Goal: Information Seeking & Learning: Get advice/opinions

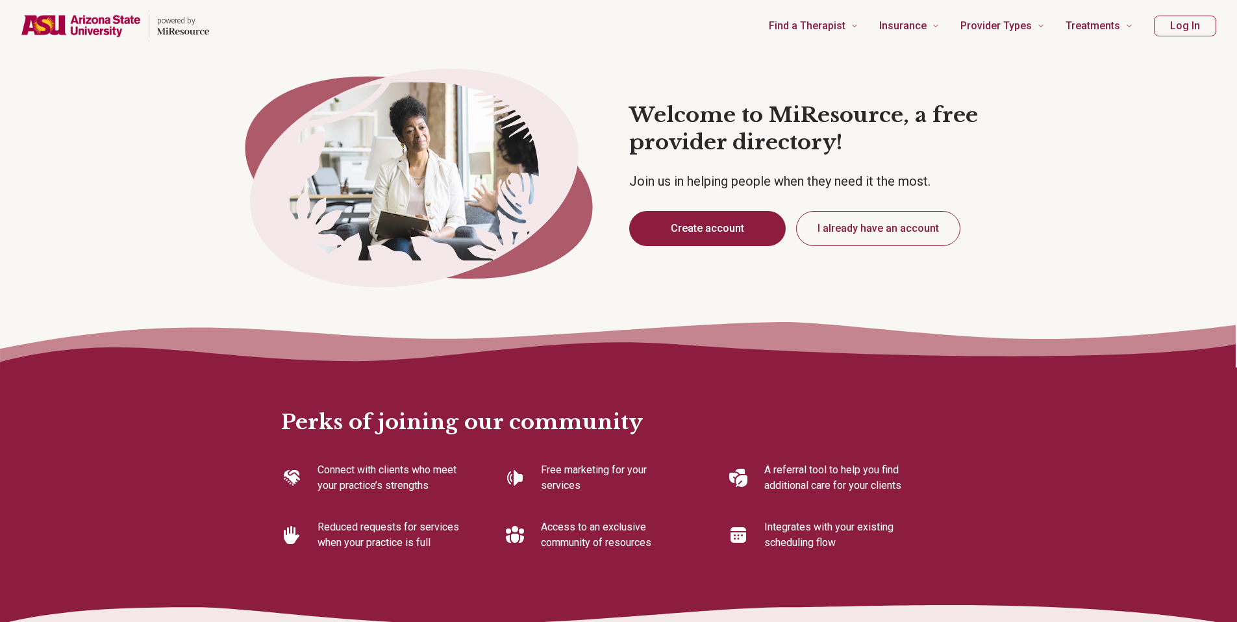
type textarea "*"
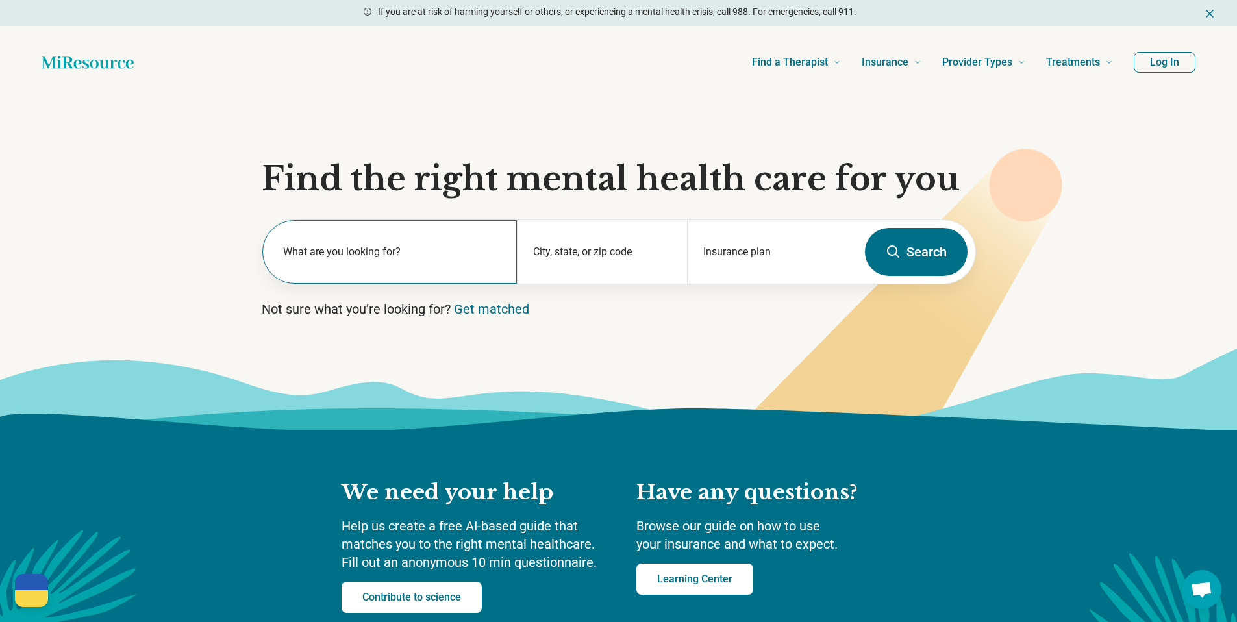
click at [412, 258] on label "What are you looking for?" at bounding box center [392, 252] width 219 height 16
click at [154, 295] on section "Find the right mental health care for you What are you looking for? City, state…" at bounding box center [618, 264] width 1237 height 331
click at [388, 262] on input "text" at bounding box center [392, 259] width 219 height 16
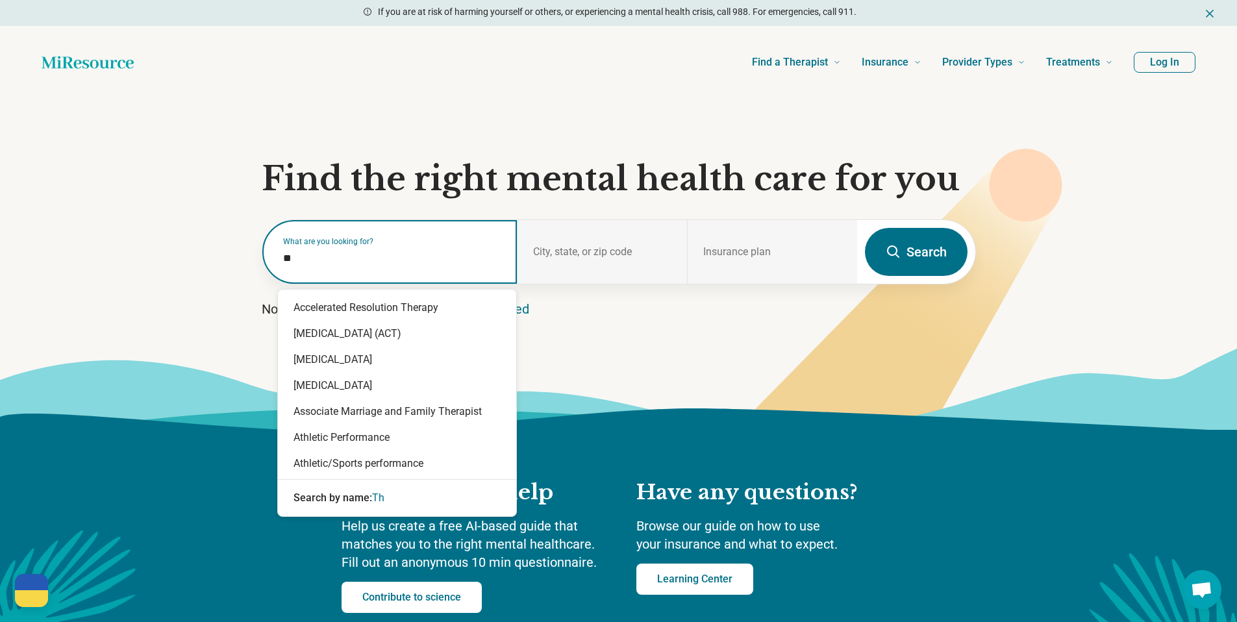
type input "*"
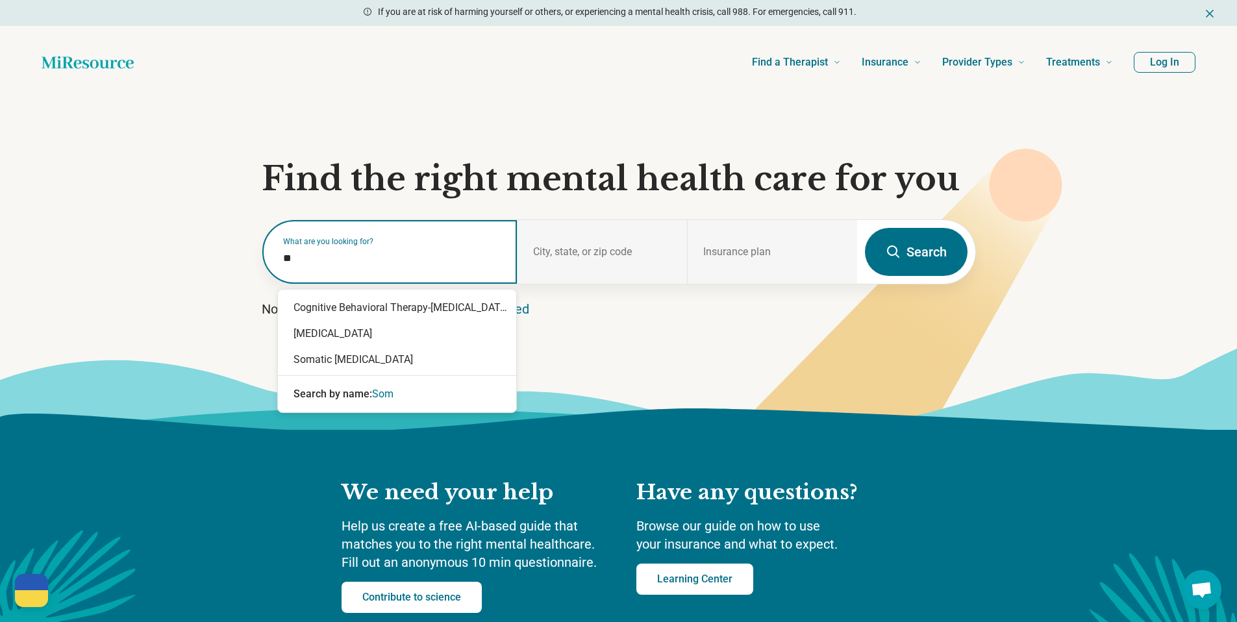
type input "*"
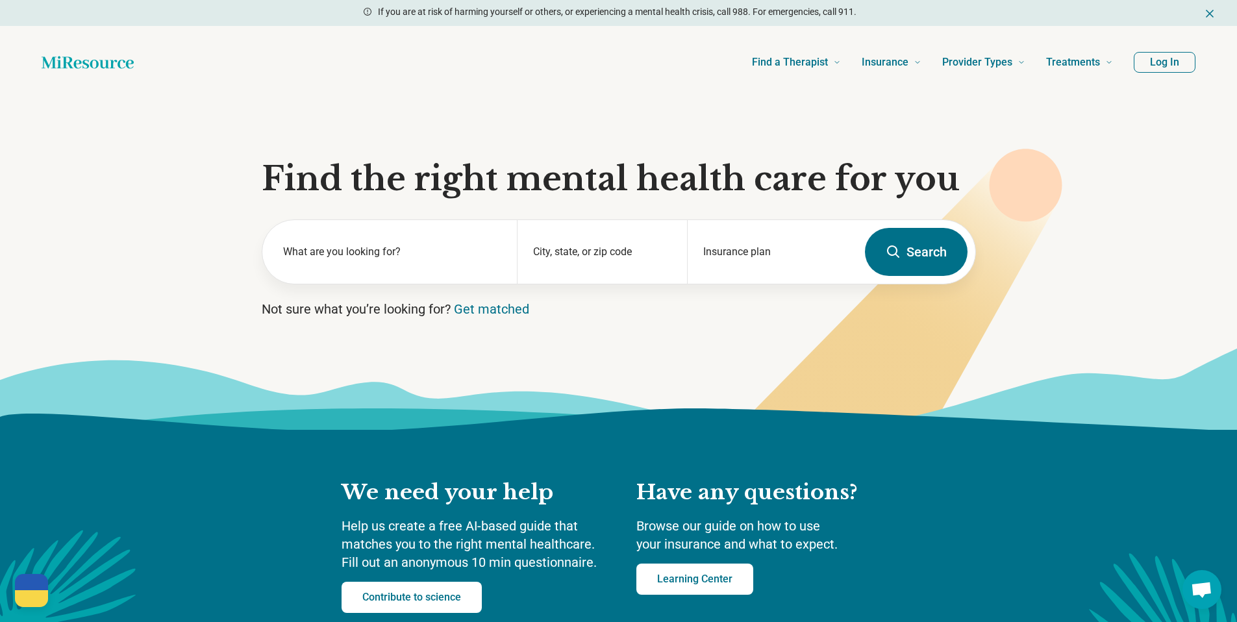
click at [929, 259] on button "Search" at bounding box center [916, 252] width 103 height 48
click at [314, 277] on div "What are you looking for?" at bounding box center [389, 252] width 255 height 64
click at [627, 249] on div "City, state, or zip code" at bounding box center [602, 252] width 170 height 64
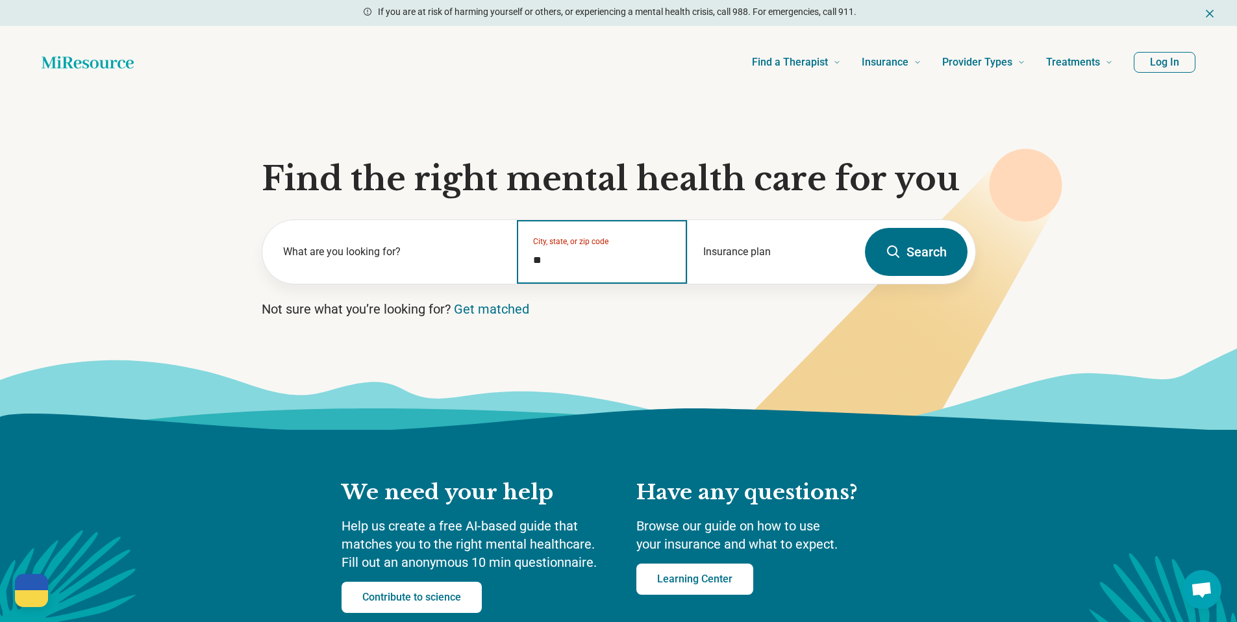
type input "*"
type input "**********"
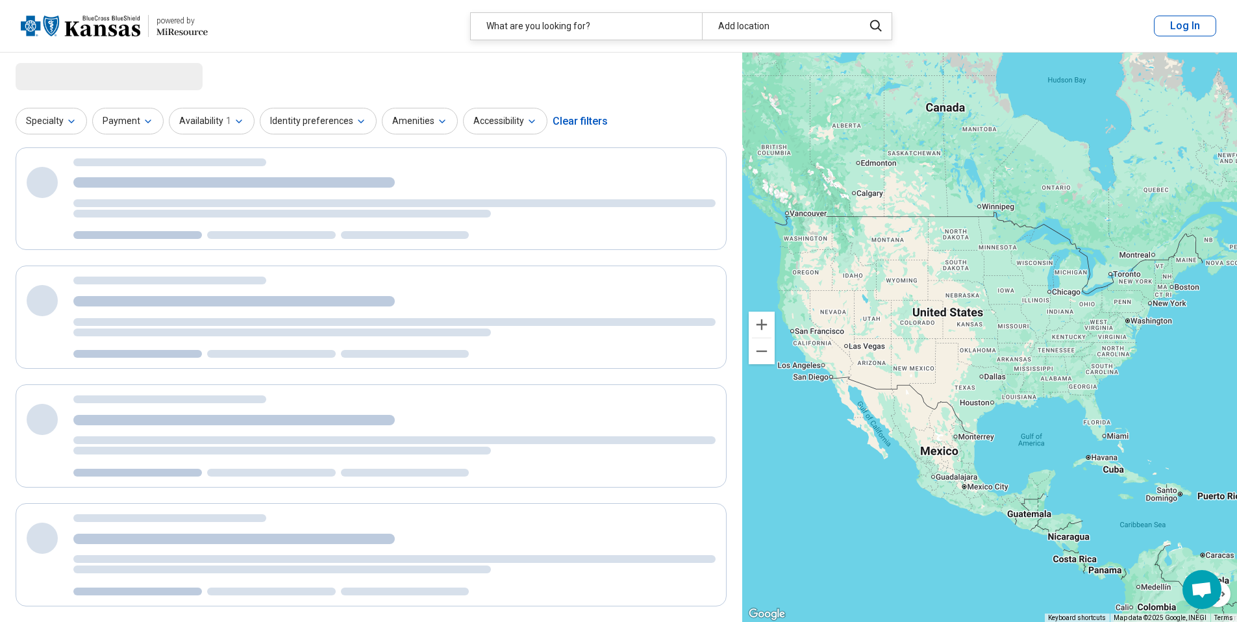
select select "***"
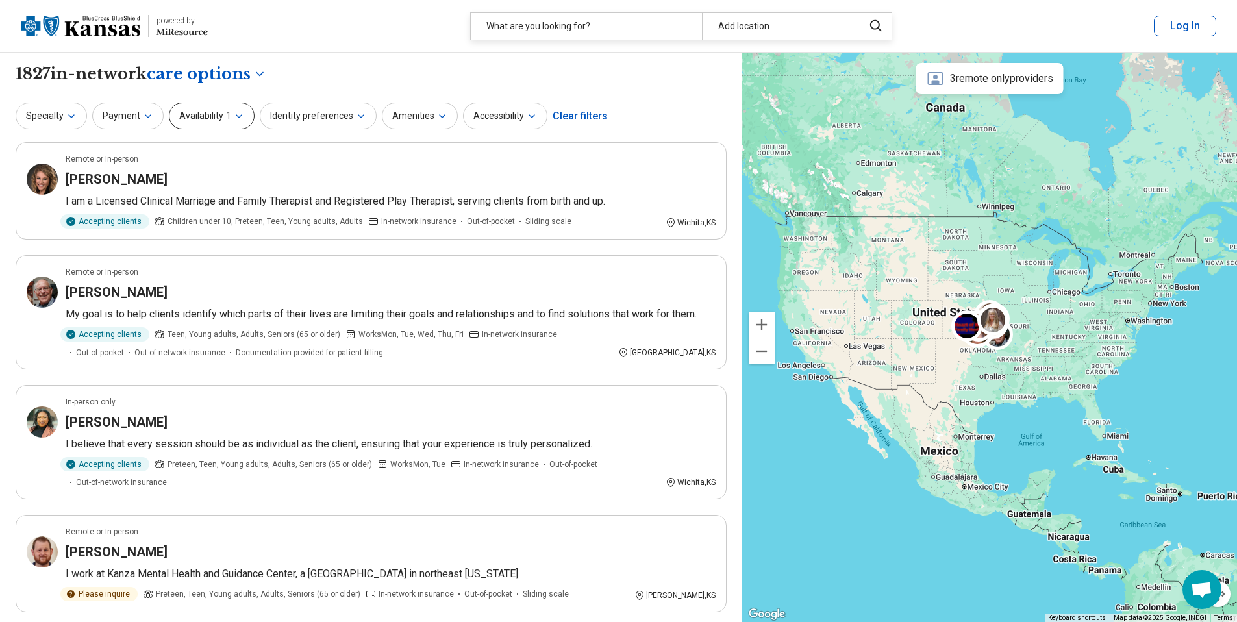
click at [242, 120] on button "Availability 1" at bounding box center [212, 116] width 86 height 27
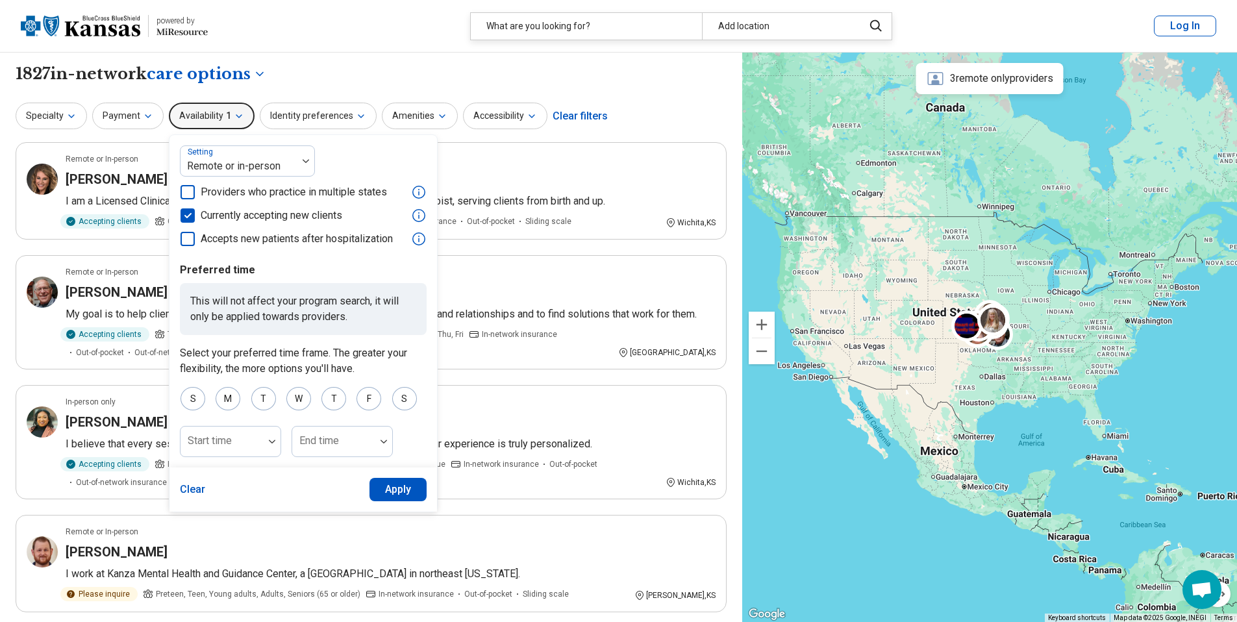
click at [313, 38] on header "powered by Miresource logo What are you looking for? Add location Log In" at bounding box center [618, 26] width 1237 height 53
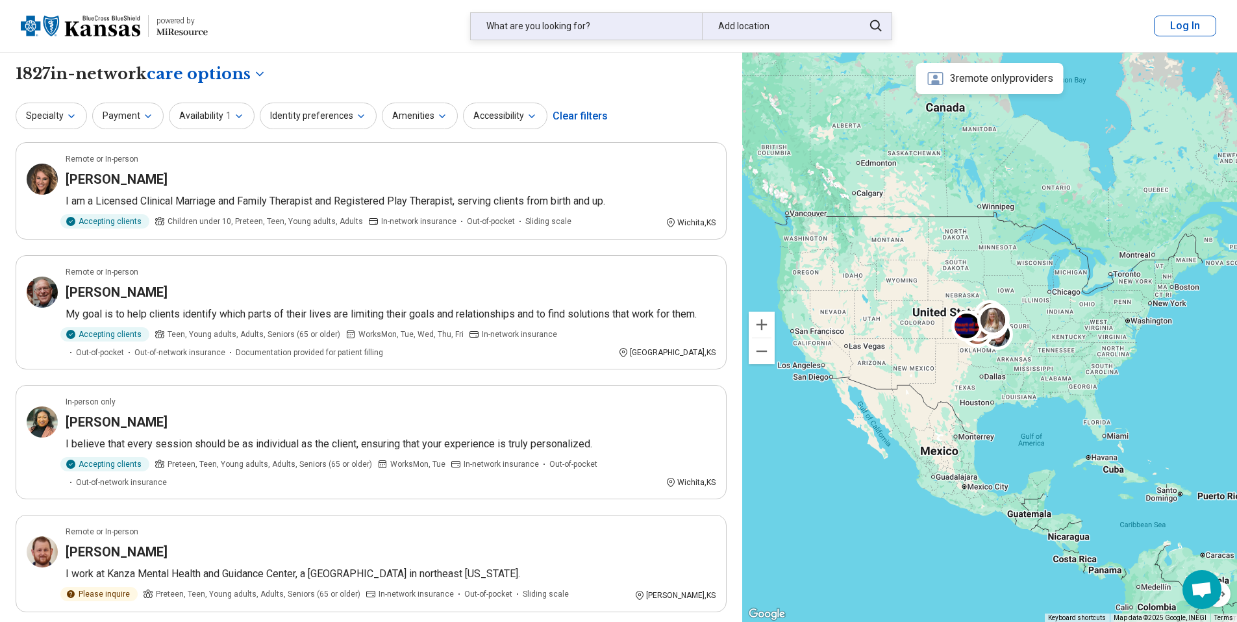
click at [736, 30] on div "Add location" at bounding box center [779, 26] width 154 height 27
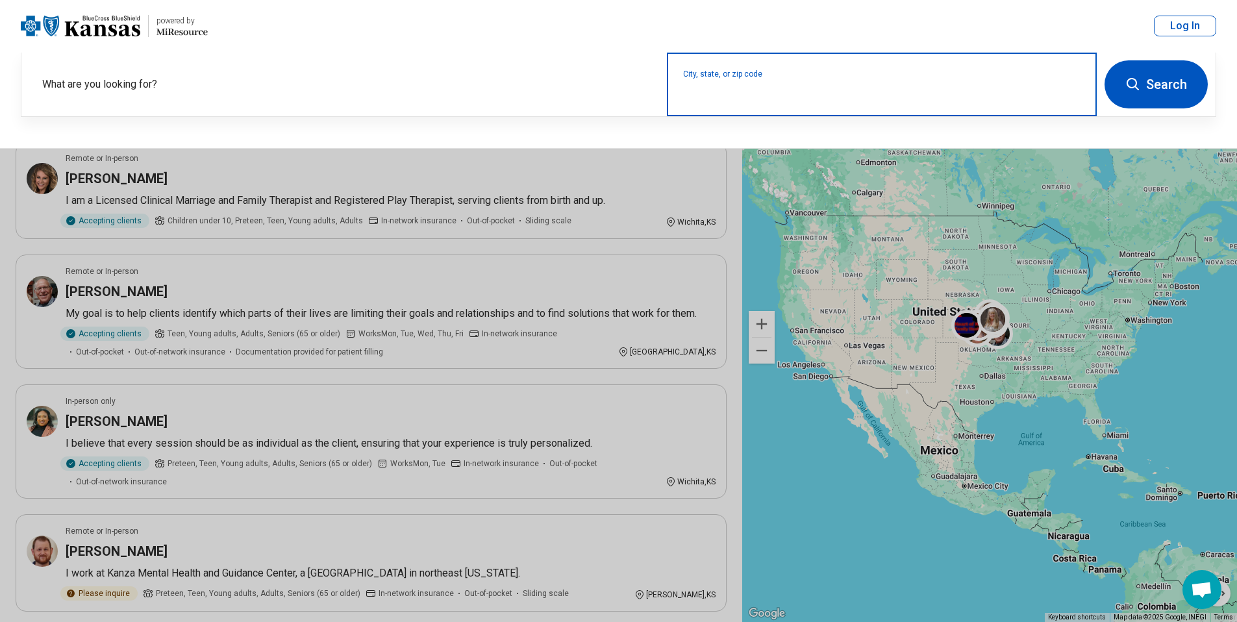
click at [750, 98] on input "City, state, or zip code" at bounding box center [882, 93] width 398 height 16
type input "**********"
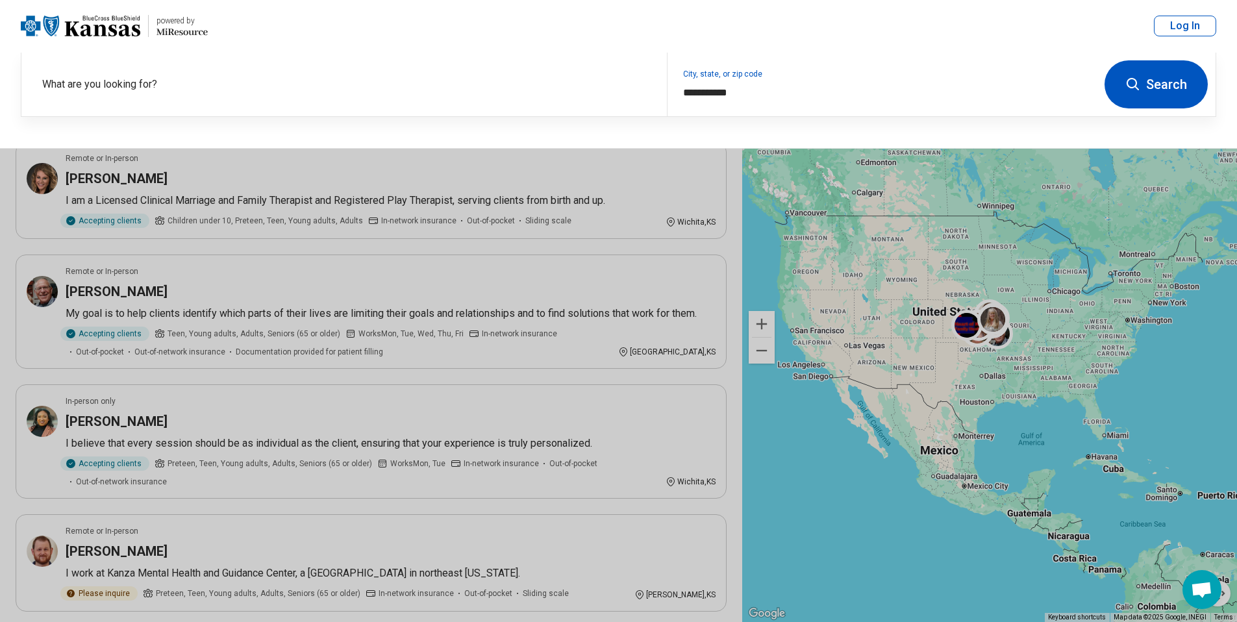
click at [1120, 85] on button "Search" at bounding box center [1155, 84] width 103 height 48
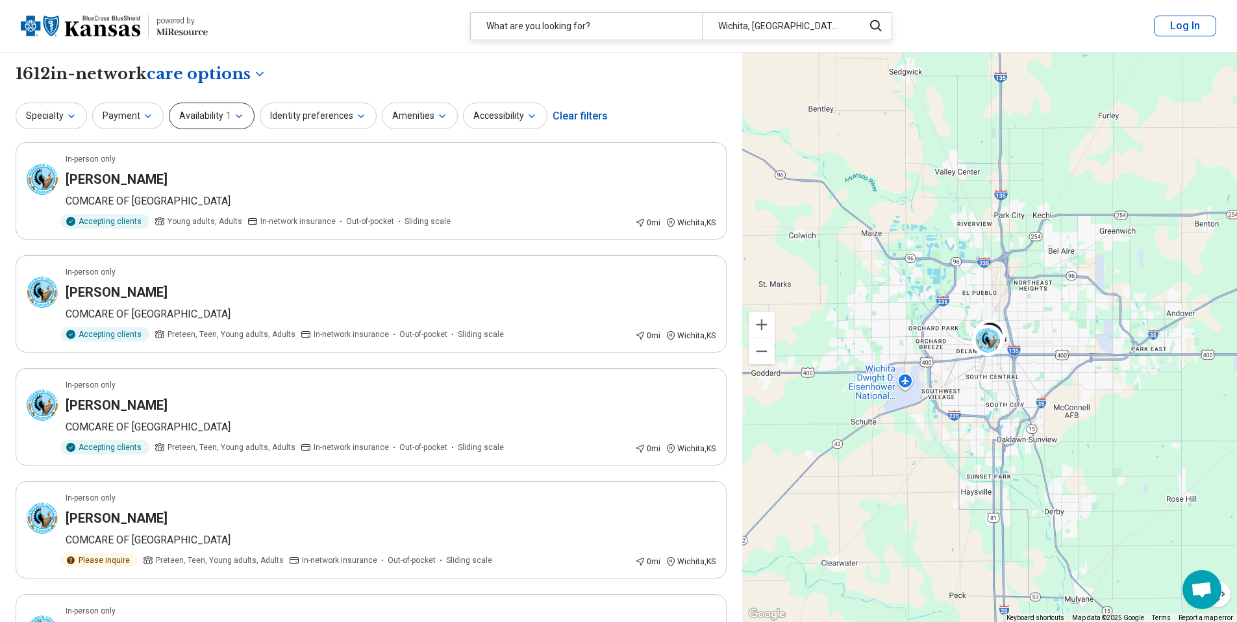
click at [248, 119] on button "Availability 1" at bounding box center [212, 116] width 86 height 27
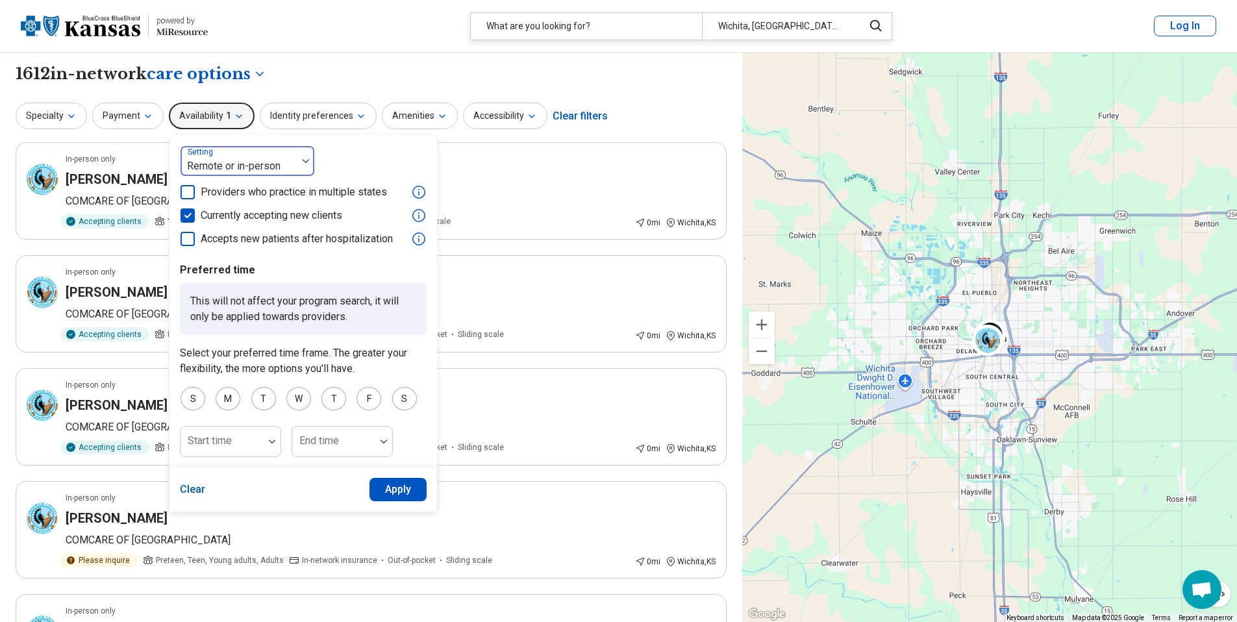
click at [235, 163] on div at bounding box center [239, 166] width 106 height 18
click at [247, 201] on div "Remote" at bounding box center [248, 198] width 134 height 26
click at [395, 487] on button "Apply" at bounding box center [398, 489] width 58 height 23
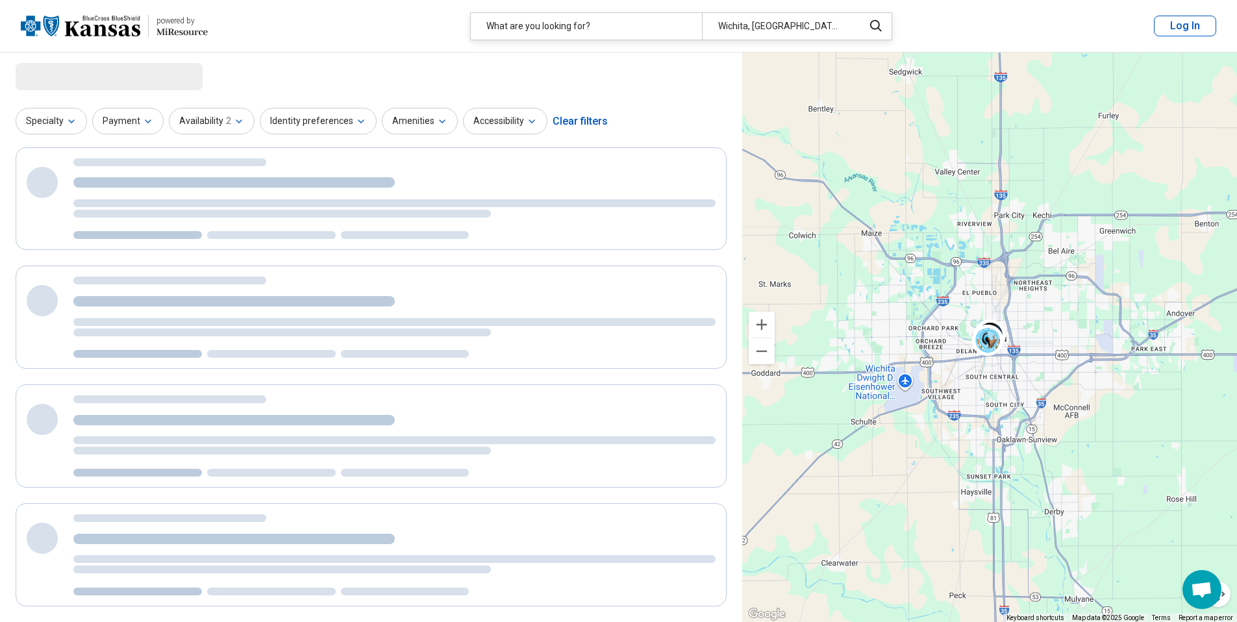
select select "***"
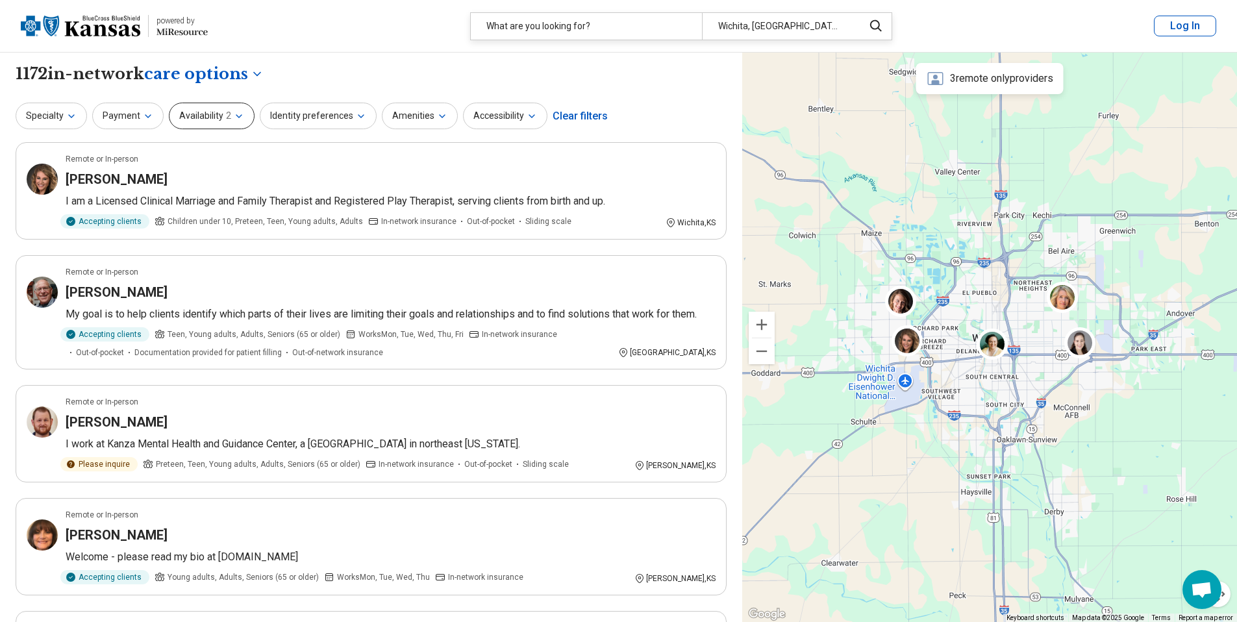
click at [241, 112] on button "Availability 2" at bounding box center [212, 116] width 86 height 27
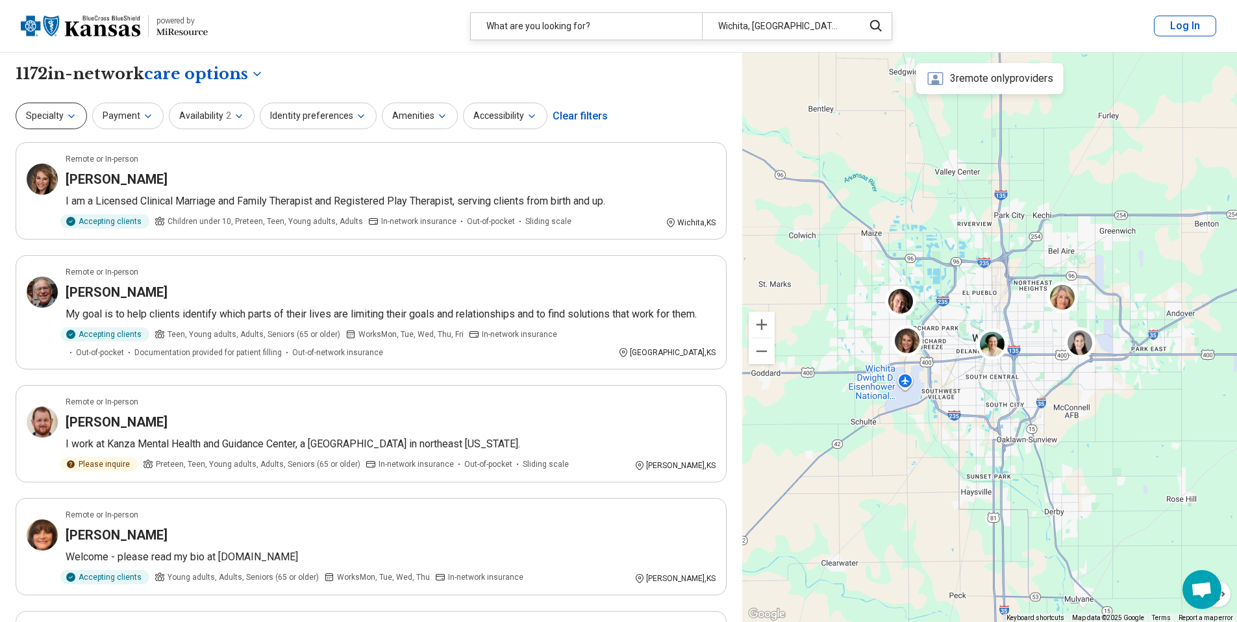
click at [73, 119] on icon "button" at bounding box center [71, 116] width 10 height 10
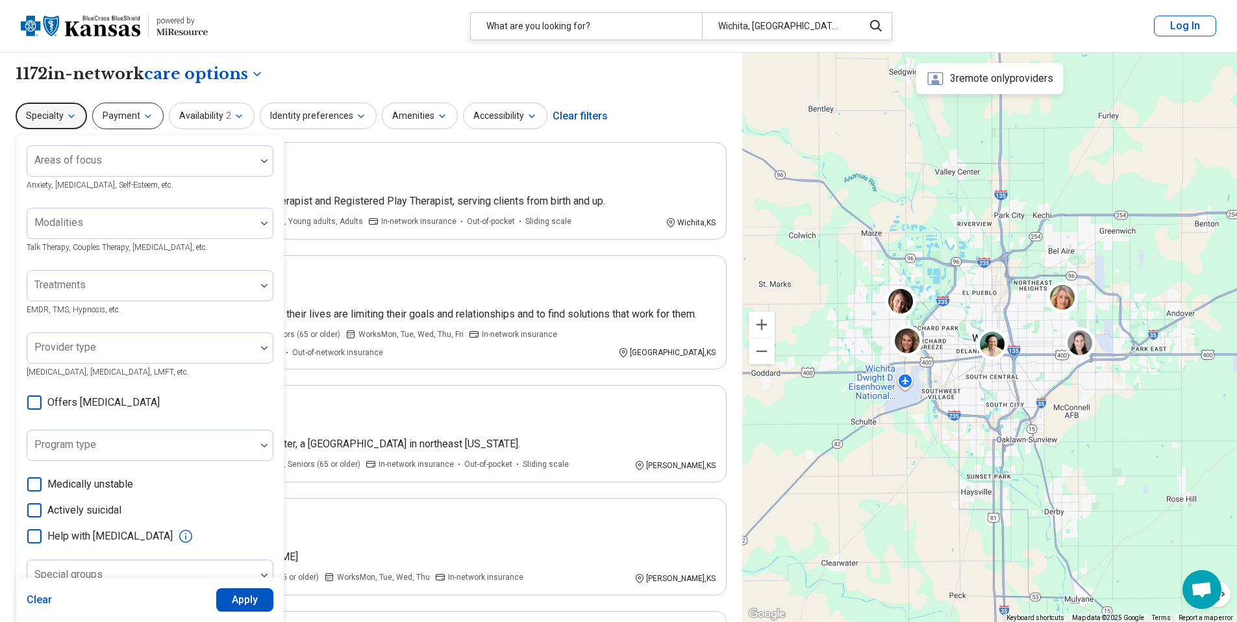
click at [151, 114] on button "Payment" at bounding box center [127, 116] width 71 height 27
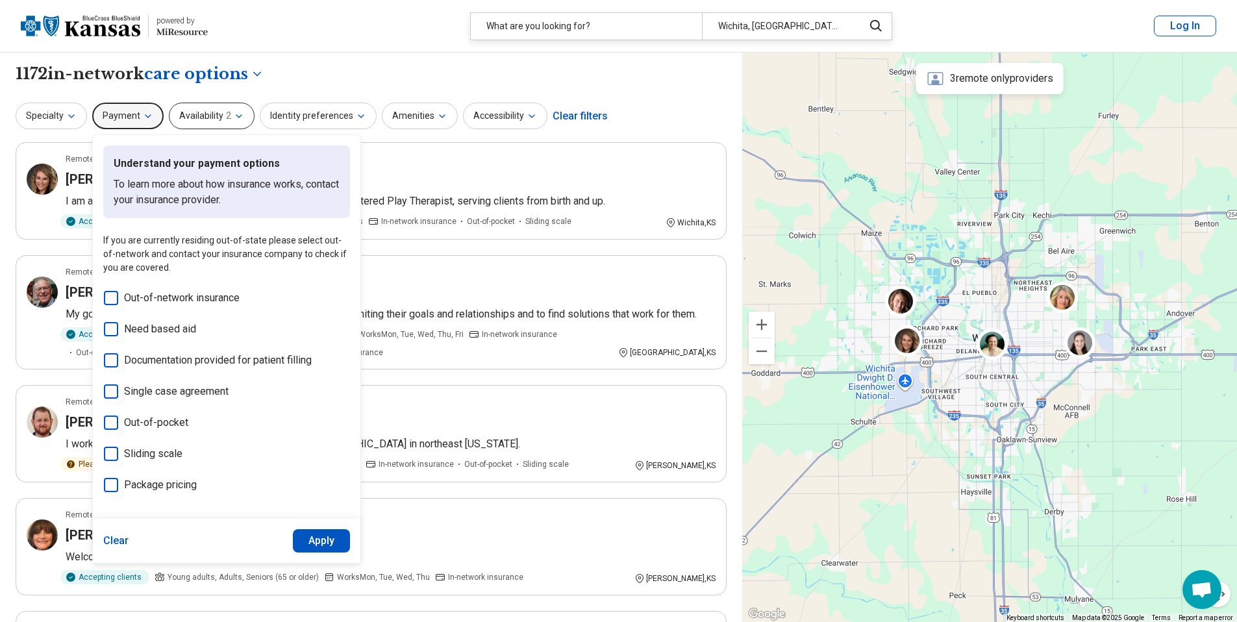
click at [234, 117] on icon "button" at bounding box center [239, 116] width 10 height 10
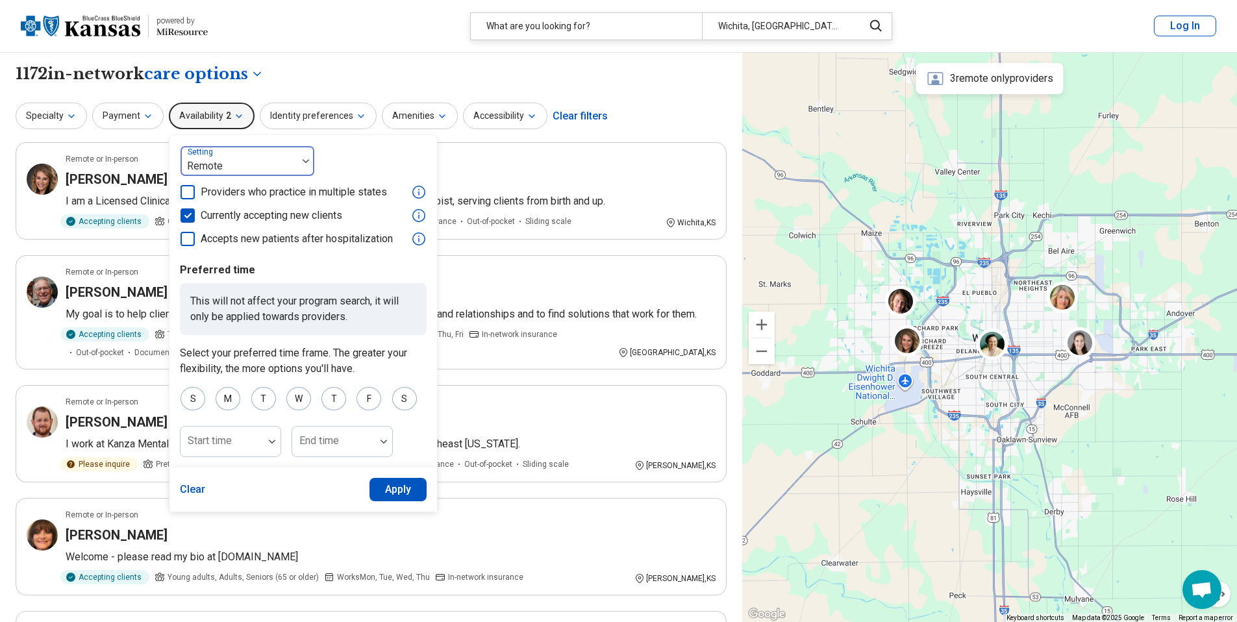
click at [297, 158] on div at bounding box center [305, 161] width 17 height 30
click at [310, 75] on div "**********" at bounding box center [371, 74] width 711 height 22
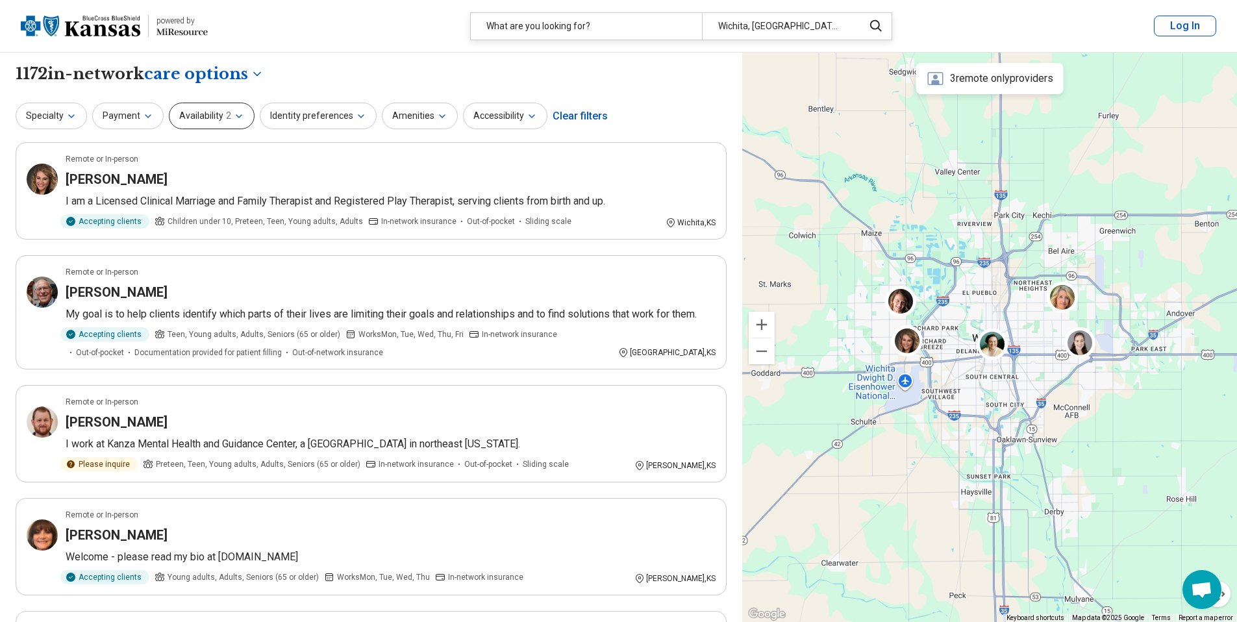
click at [236, 119] on icon "button" at bounding box center [239, 116] width 10 height 10
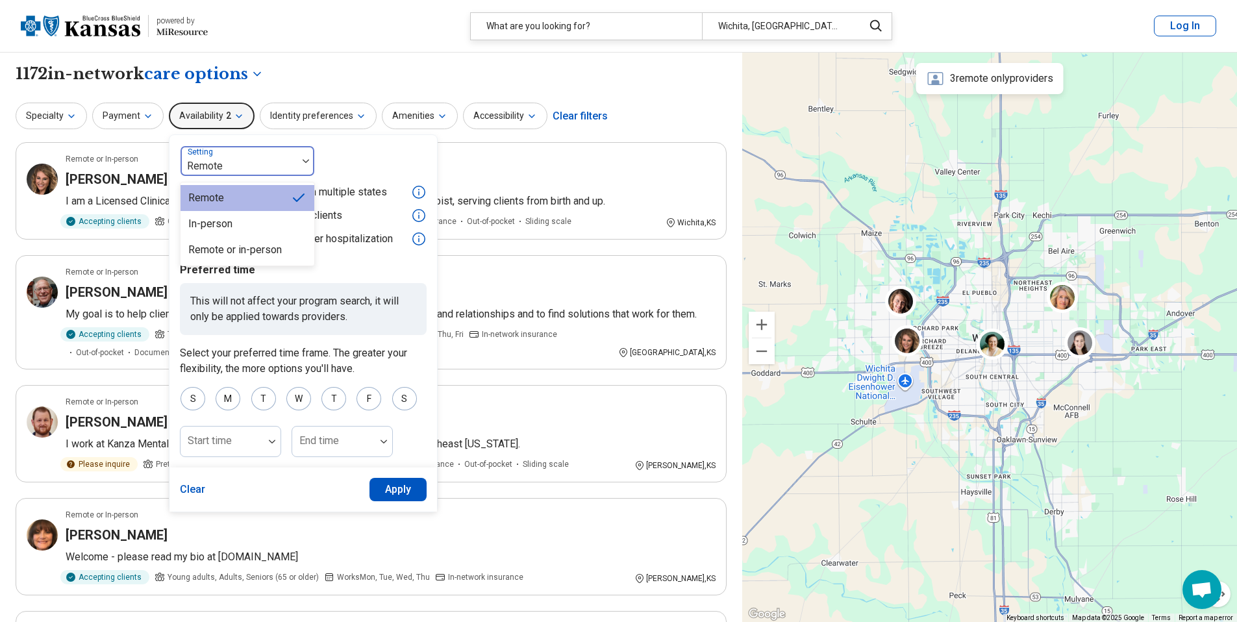
click at [306, 162] on img at bounding box center [306, 161] width 6 height 4
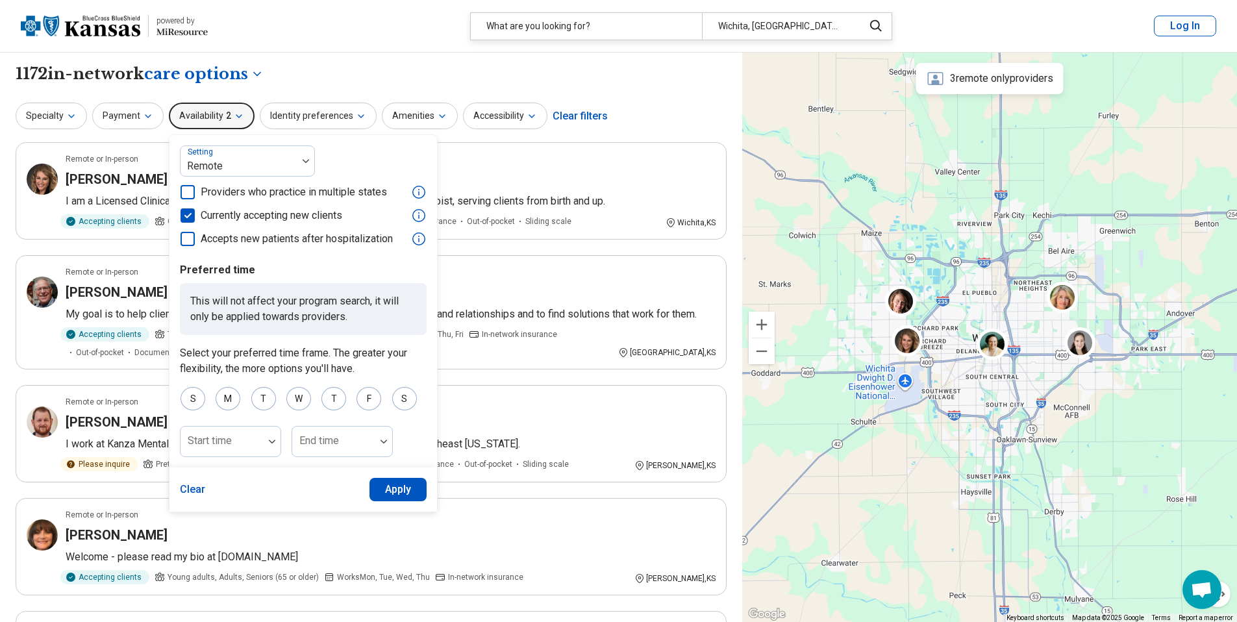
click at [403, 76] on div "**********" at bounding box center [371, 74] width 711 height 22
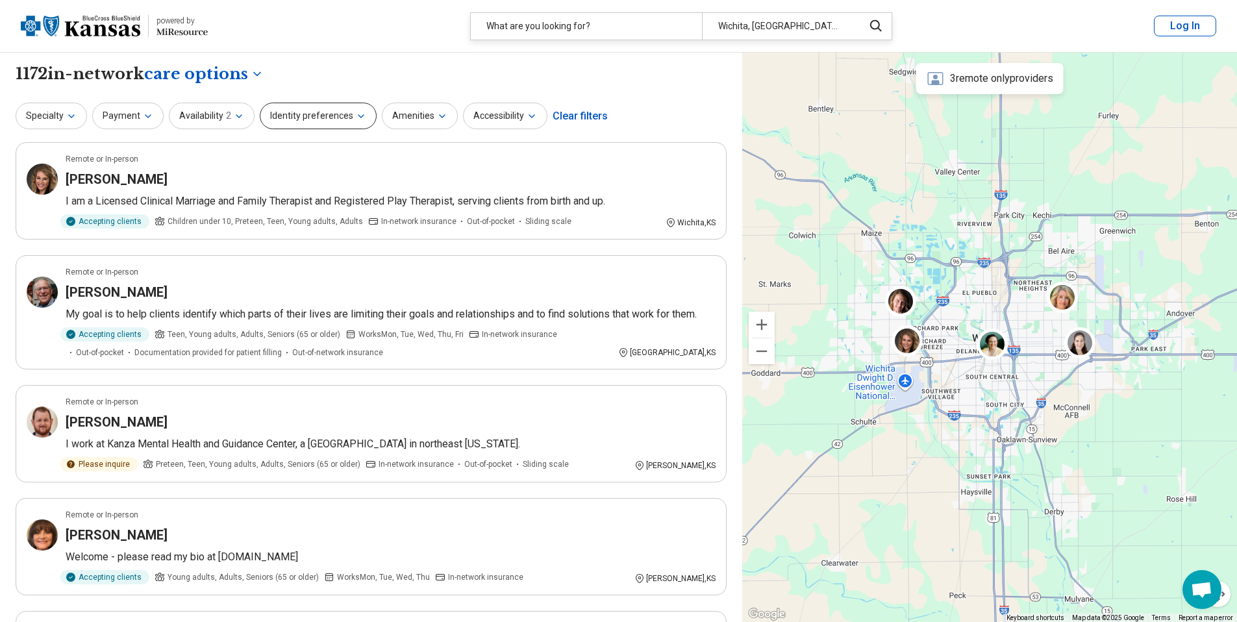
click at [346, 116] on button "Identity preferences" at bounding box center [318, 116] width 117 height 27
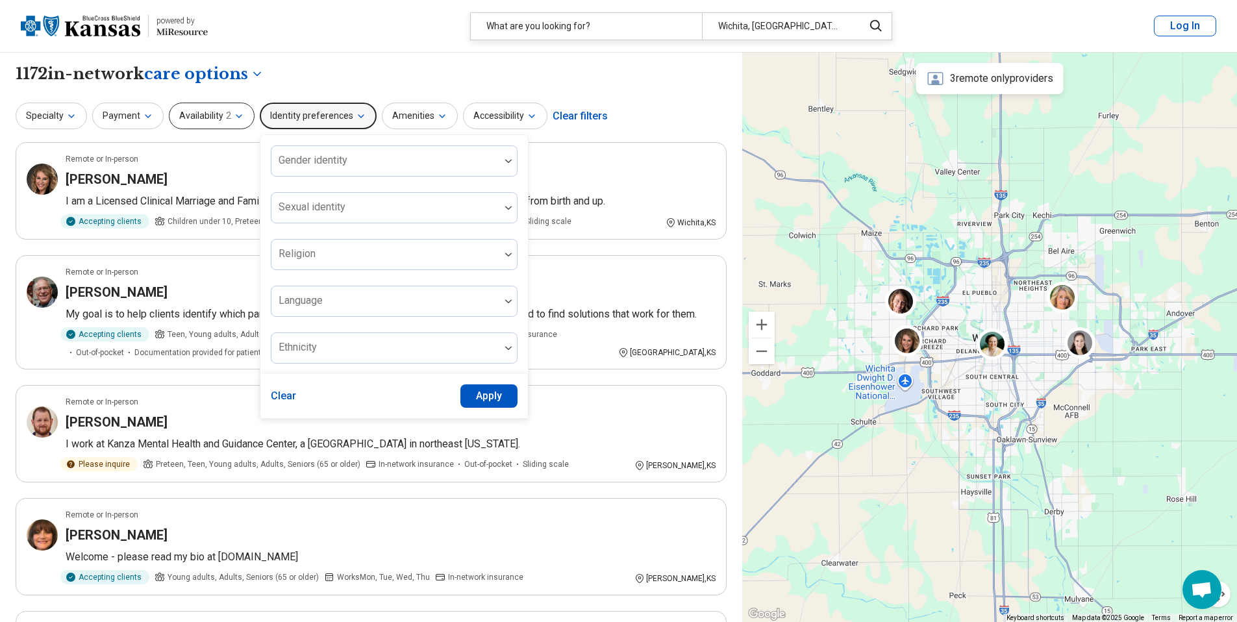
click at [240, 115] on button "Availability 2" at bounding box center [212, 116] width 86 height 27
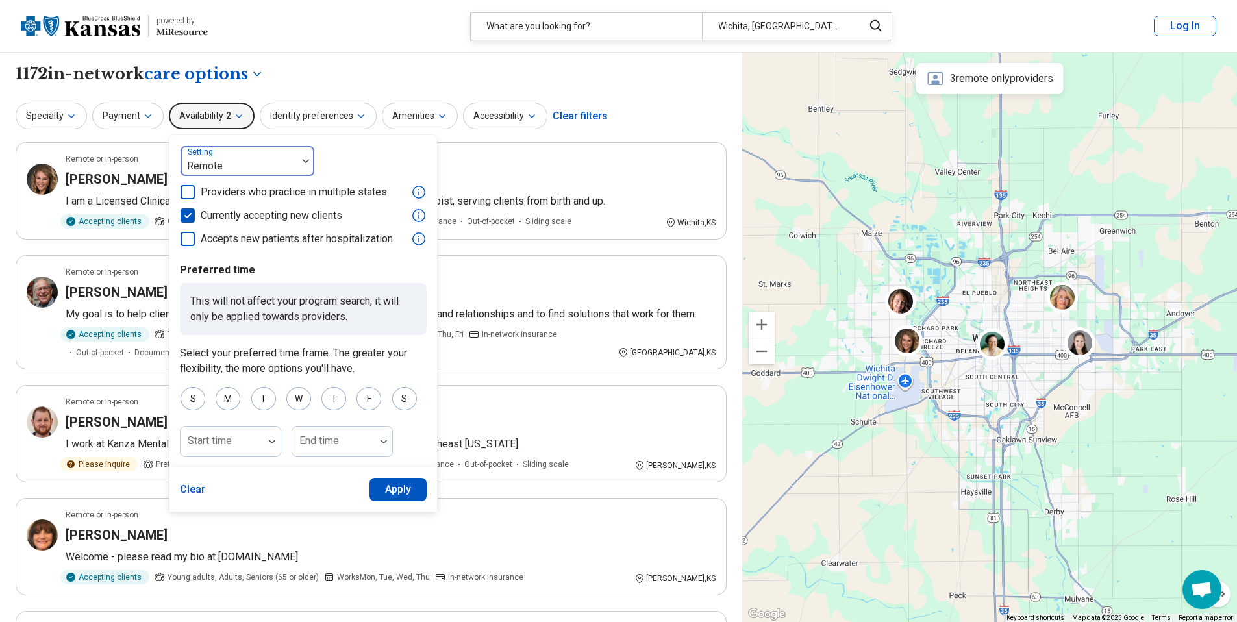
click at [303, 160] on img at bounding box center [306, 161] width 6 height 4
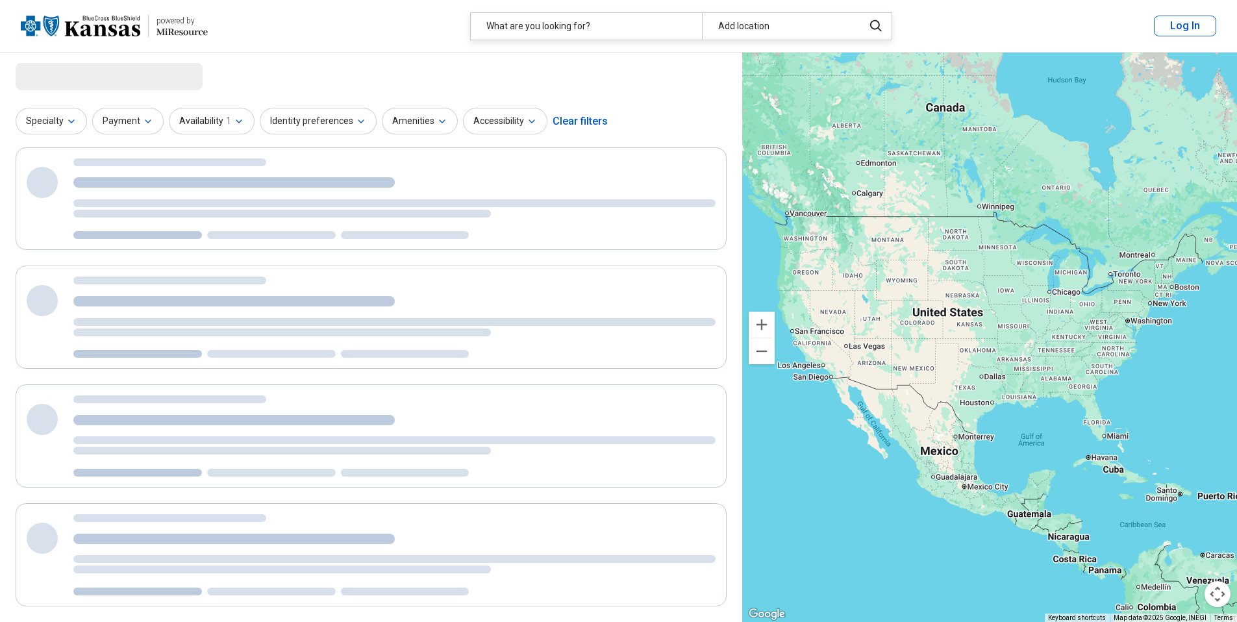
click at [89, 27] on img at bounding box center [80, 25] width 119 height 31
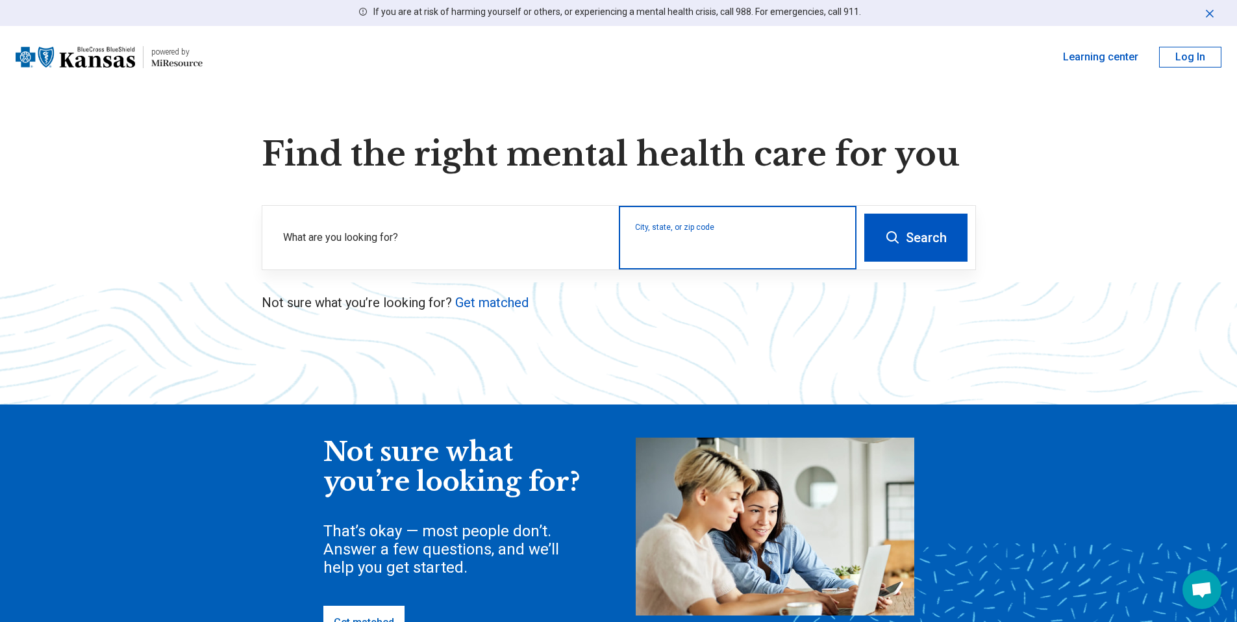
click at [677, 243] on input "City, state, or zip code" at bounding box center [738, 246] width 206 height 16
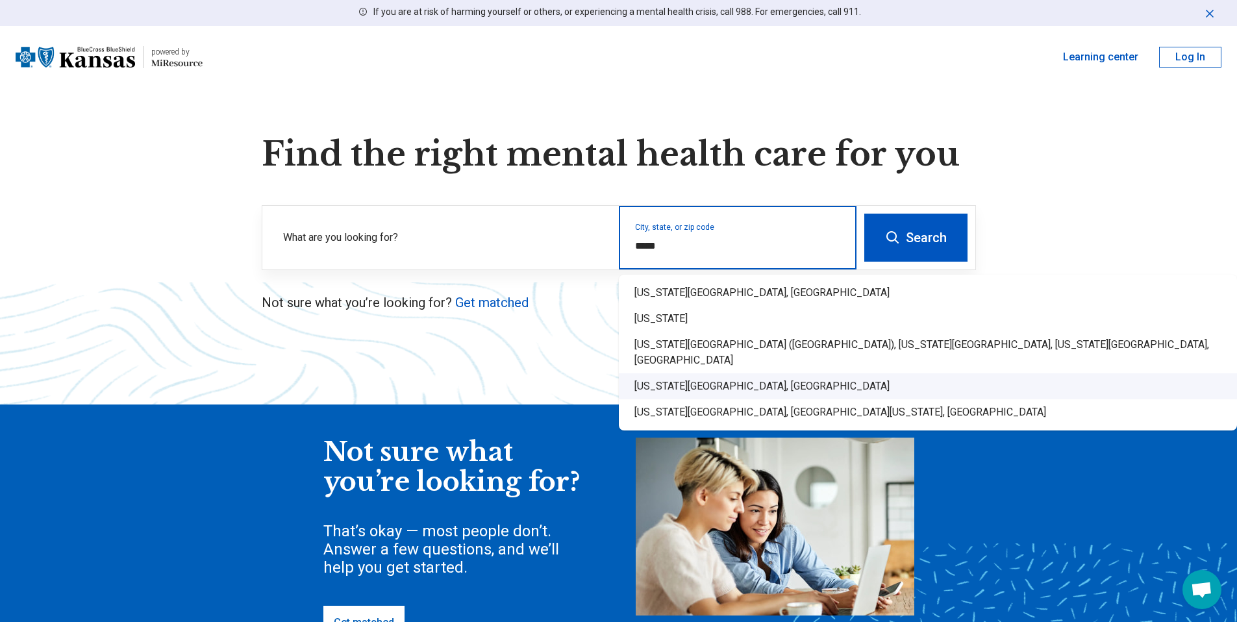
click at [706, 373] on div "[US_STATE][GEOGRAPHIC_DATA], [GEOGRAPHIC_DATA]" at bounding box center [928, 386] width 618 height 26
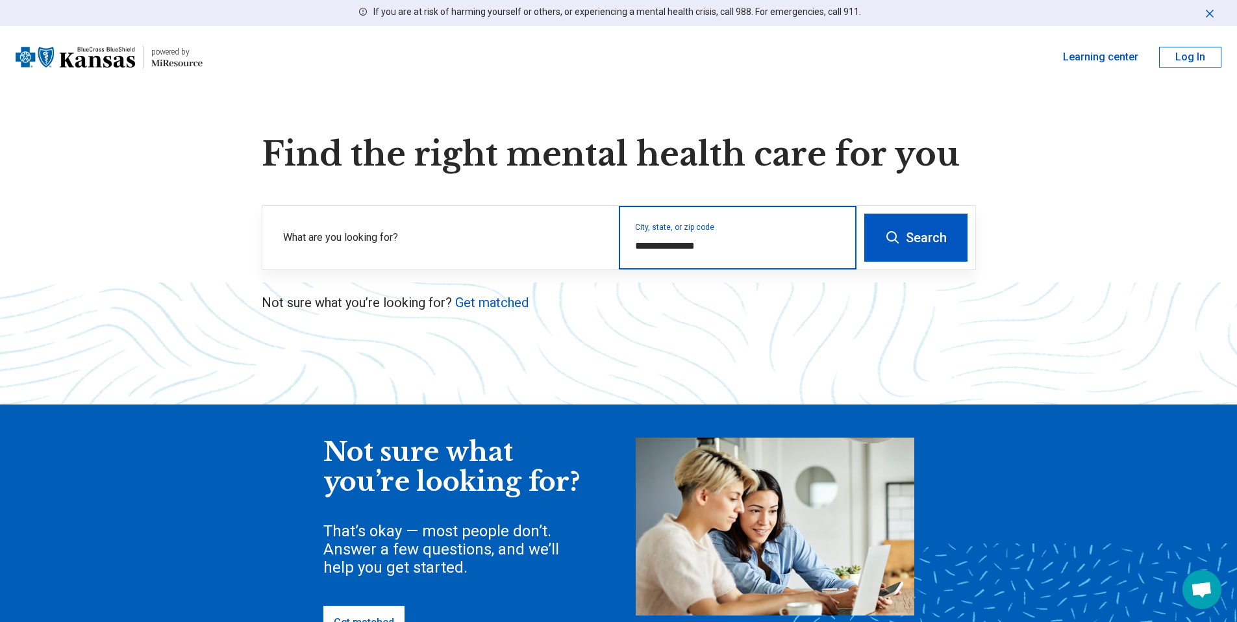
type input "**********"
click at [884, 240] on button "Search" at bounding box center [915, 238] width 103 height 48
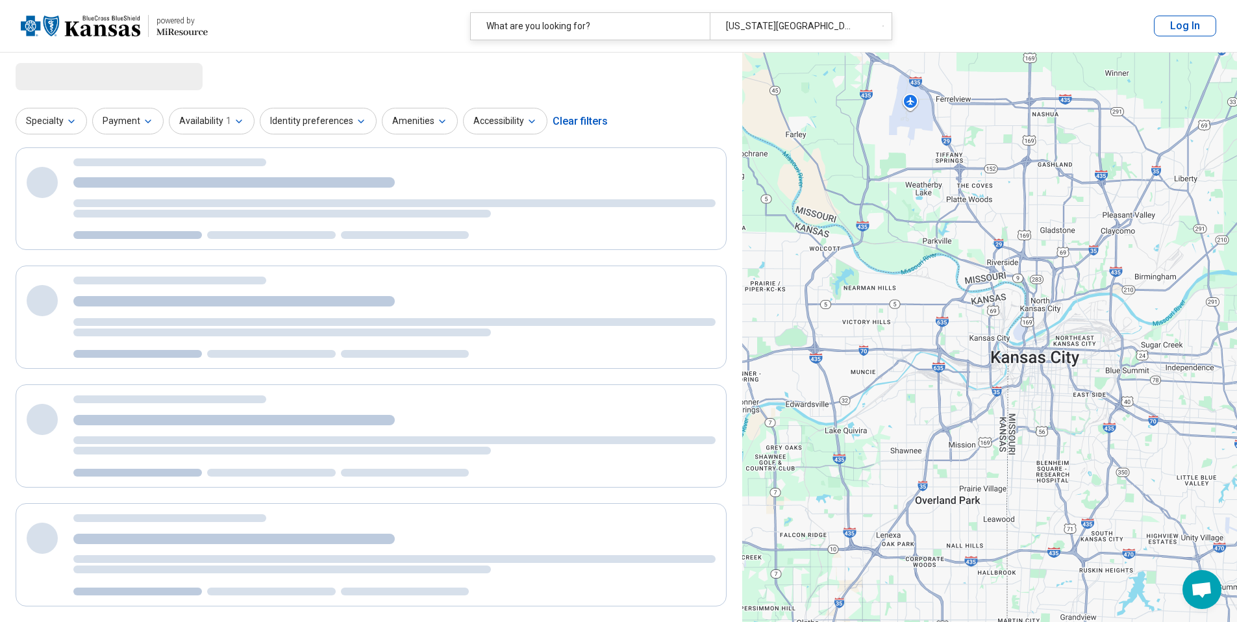
select select "***"
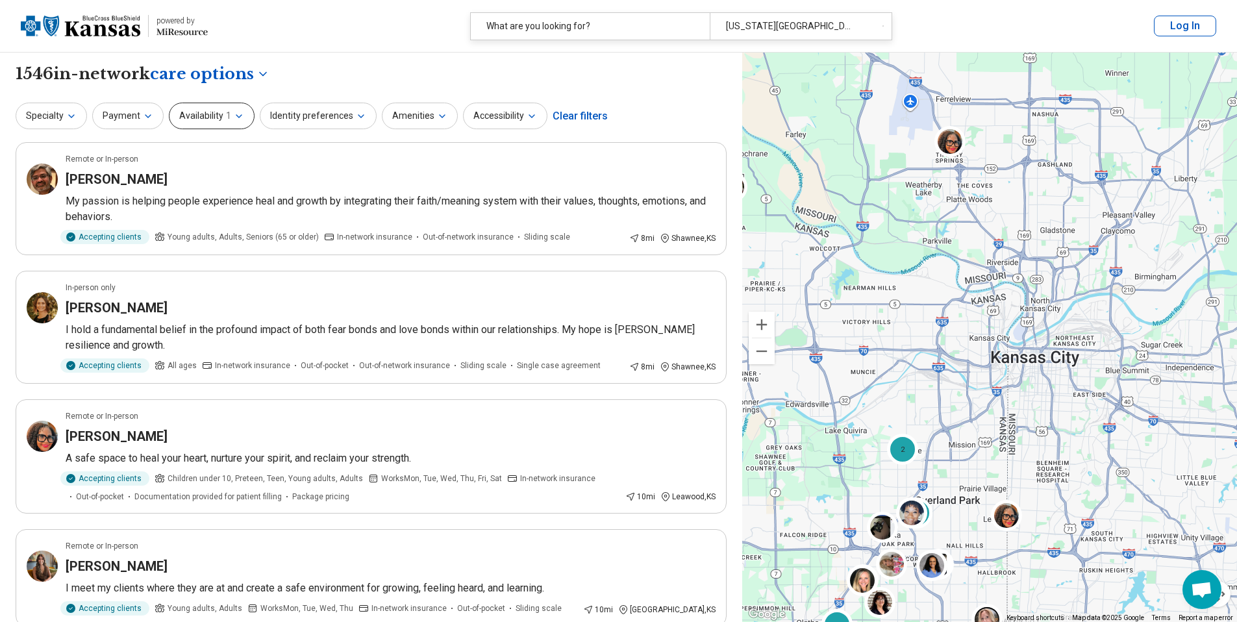
click at [238, 118] on icon "button" at bounding box center [239, 116] width 10 height 10
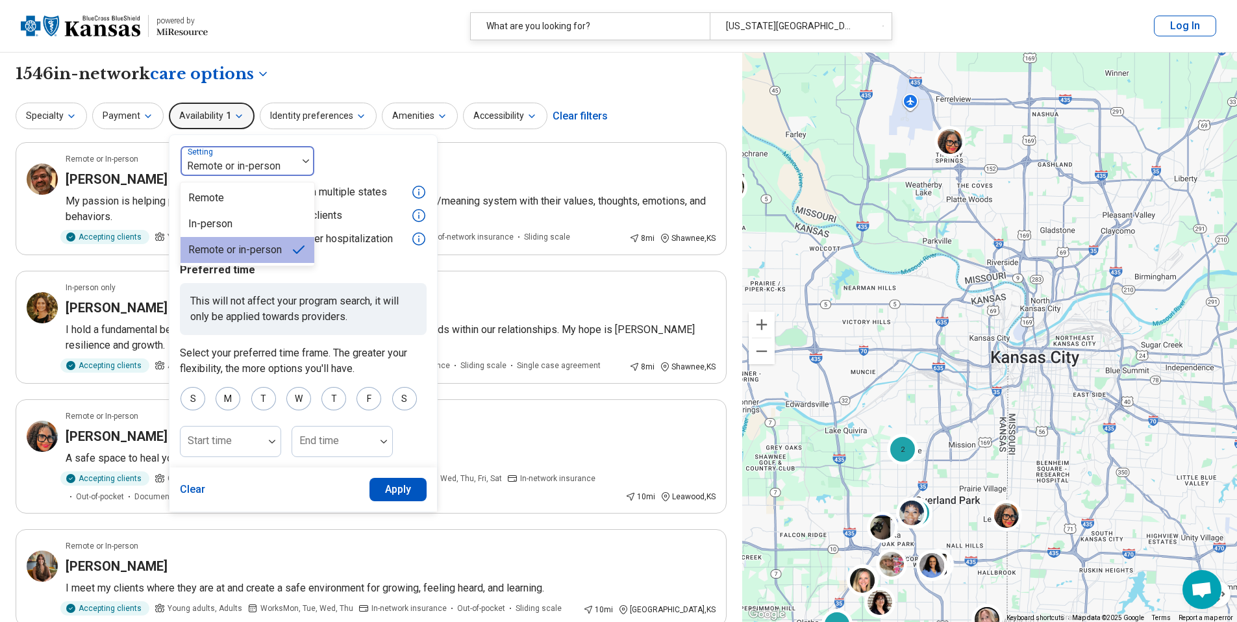
click at [305, 161] on img at bounding box center [306, 161] width 6 height 4
click at [291, 194] on div "Remote" at bounding box center [248, 198] width 134 height 26
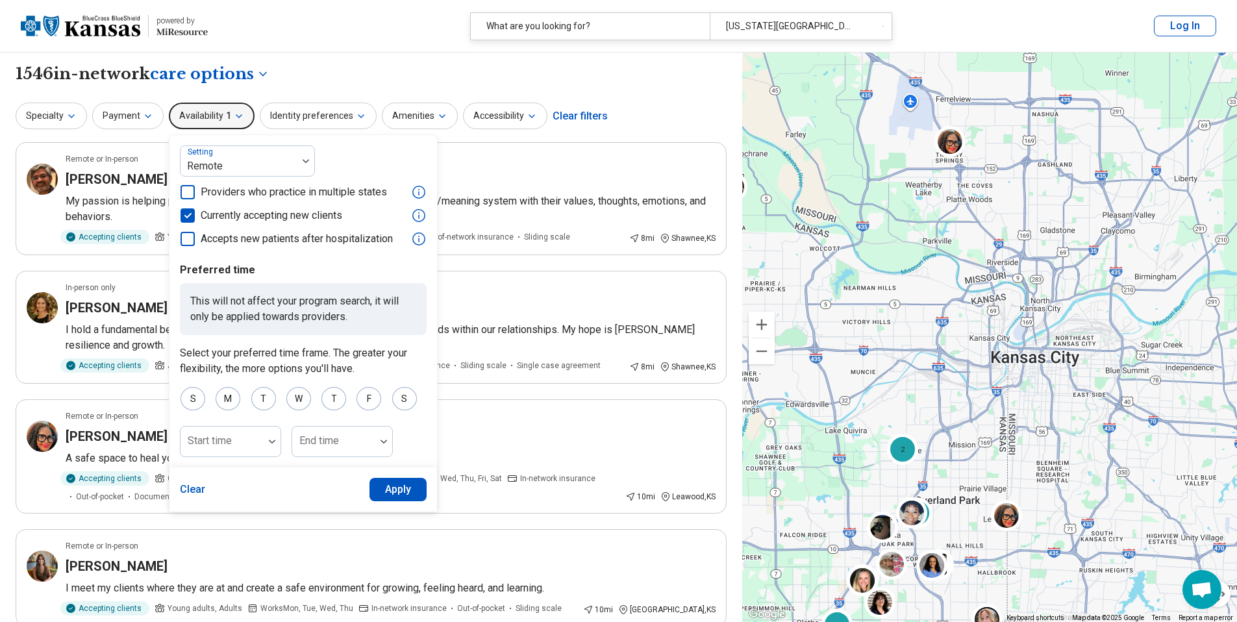
click at [192, 216] on icon at bounding box center [188, 215] width 14 height 14
click at [189, 216] on icon at bounding box center [188, 215] width 14 height 14
click at [405, 488] on button "Apply" at bounding box center [398, 489] width 58 height 23
